Goal: Task Accomplishment & Management: Manage account settings

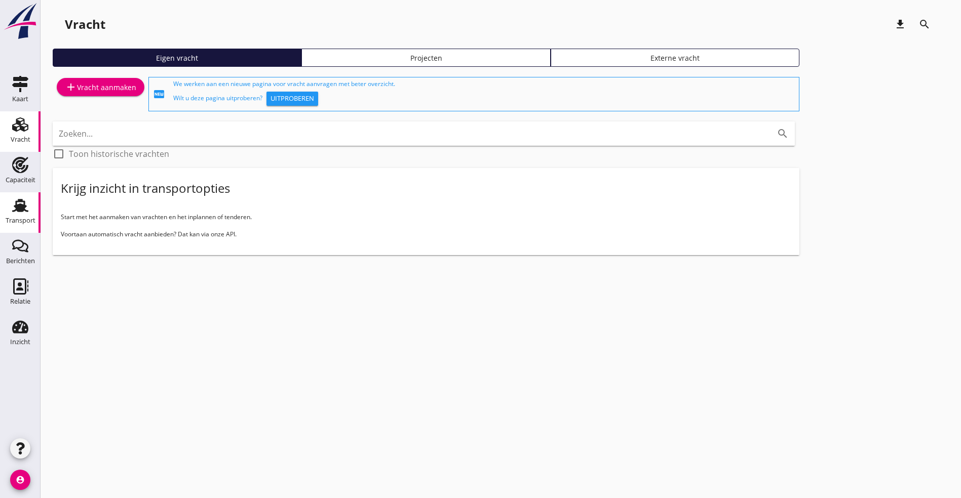
click at [25, 209] on icon "Transport" at bounding box center [20, 206] width 16 height 16
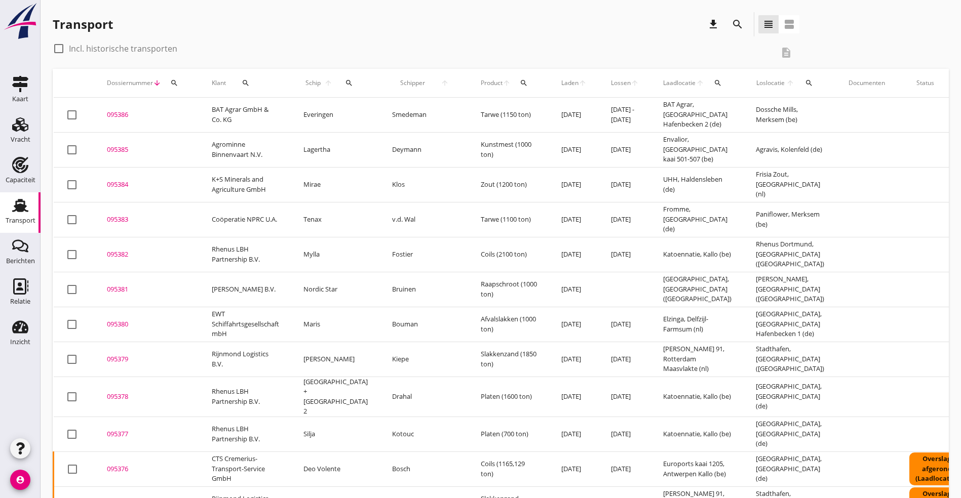
drag, startPoint x: 119, startPoint y: 321, endPoint x: 143, endPoint y: 320, distance: 24.3
click at [119, 321] on div "095380" at bounding box center [147, 325] width 81 height 10
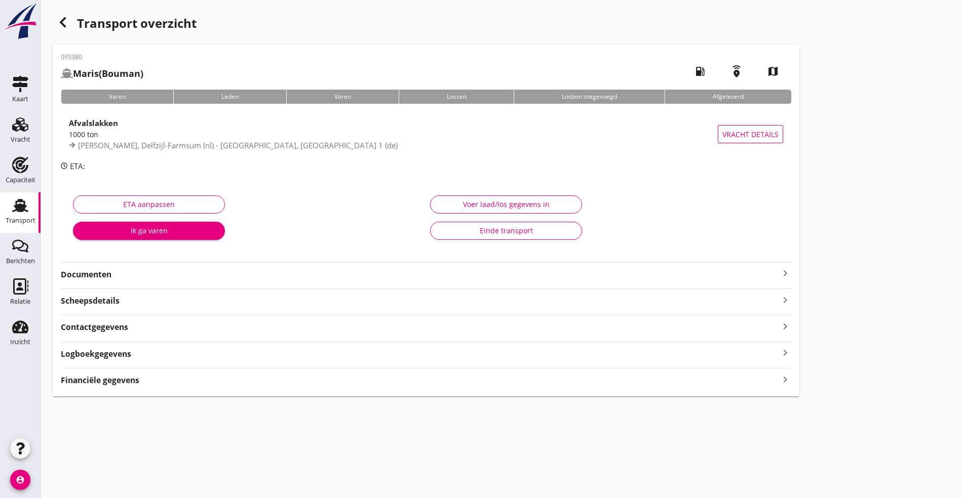
click at [251, 356] on div "Logboekgegevens keyboard_arrow_right" at bounding box center [426, 353] width 730 height 14
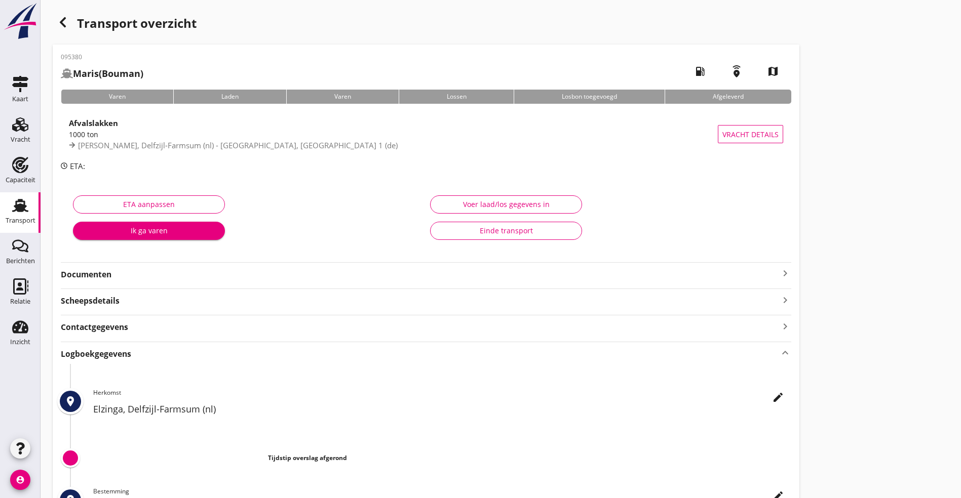
click at [772, 398] on icon "edit" at bounding box center [778, 397] width 12 height 12
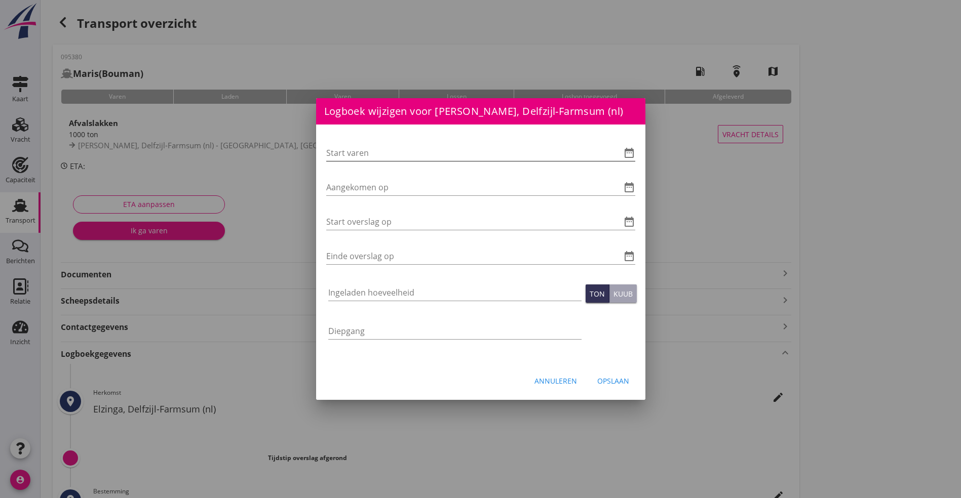
drag, startPoint x: 391, startPoint y: 151, endPoint x: 404, endPoint y: 150, distance: 12.7
click at [393, 150] on input "Start varen" at bounding box center [466, 153] width 281 height 16
type input "[DATE] 06:00"
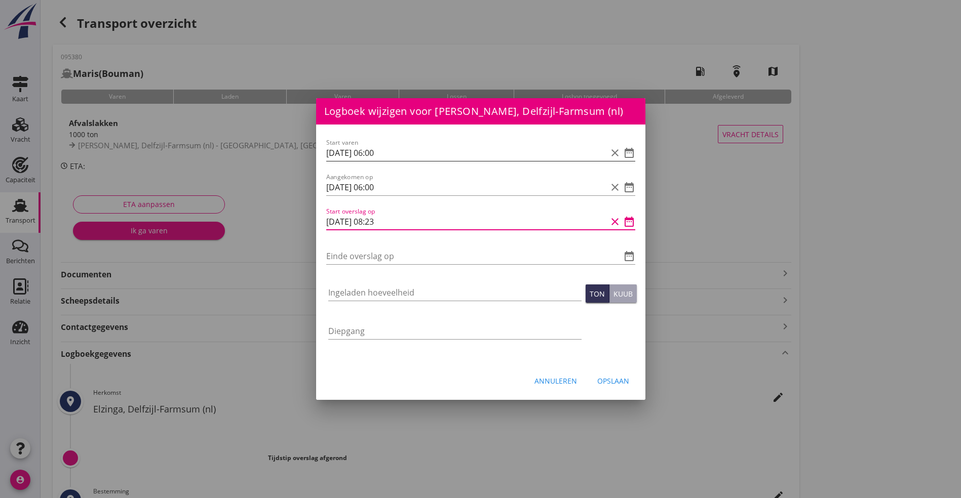
type input "[DATE] 08:23"
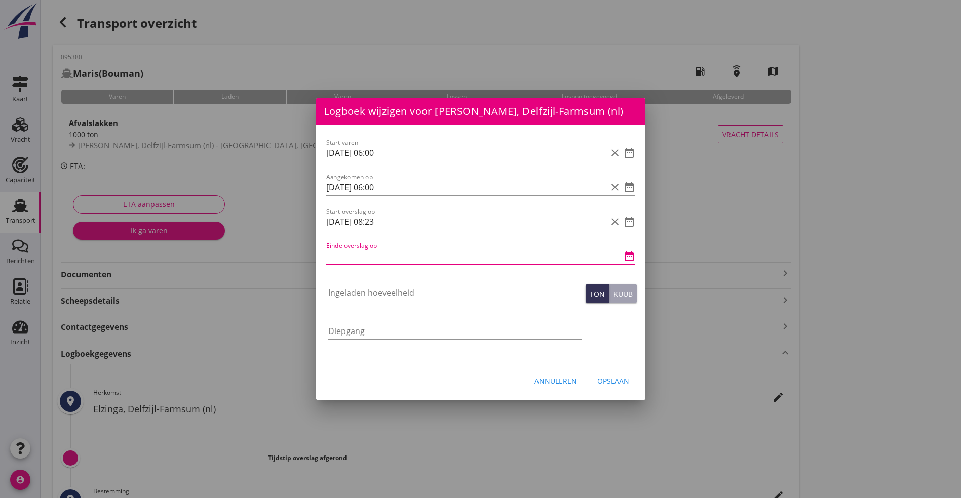
type input "0"
type input "[DATE] 11:20"
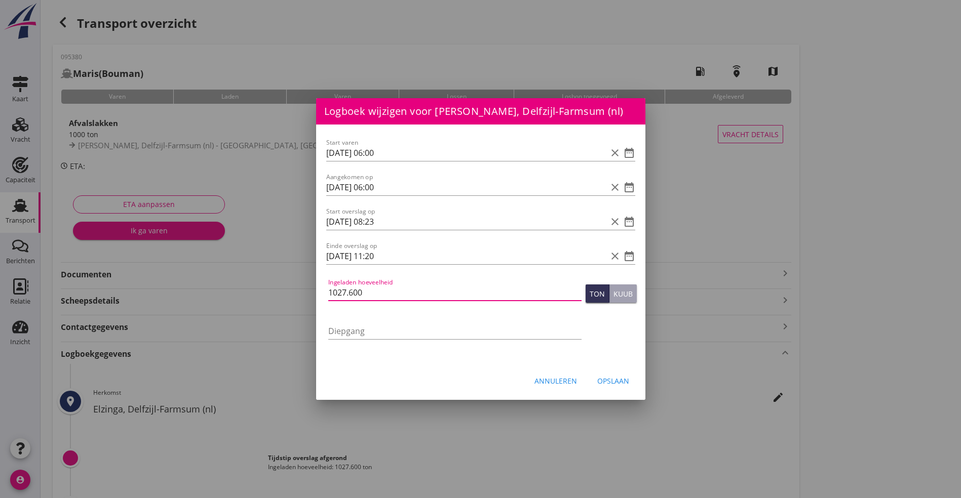
type input "1027.600"
click at [616, 379] on div "Opslaan" at bounding box center [613, 381] width 32 height 11
